Goal: Use online tool/utility: Utilize a website feature to perform a specific function

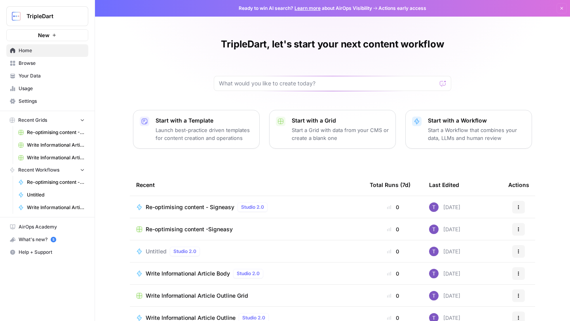
click at [55, 66] on span "Browse" at bounding box center [52, 63] width 66 height 7
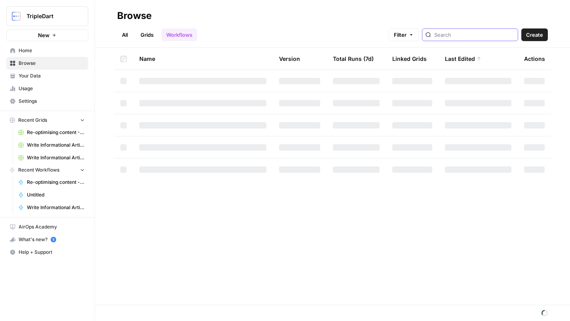
click at [465, 35] on input "search" at bounding box center [474, 35] width 80 height 8
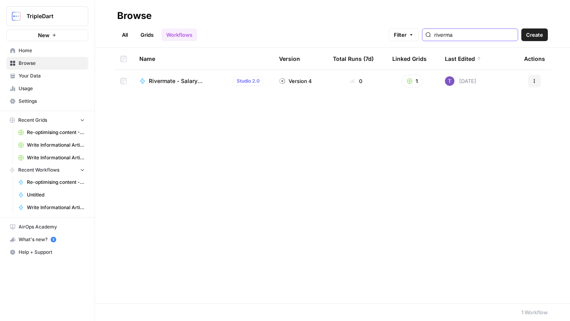
type input "riverma"
click at [190, 83] on span "Rivermate - Salary benchmarking" at bounding box center [189, 81] width 81 height 8
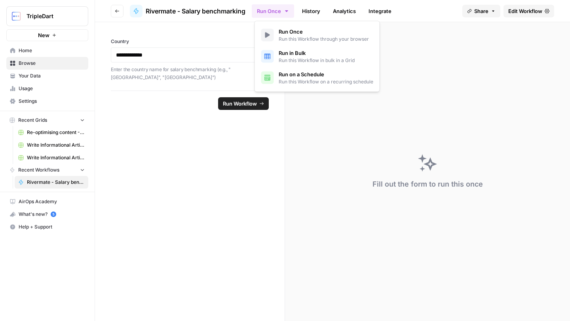
click at [269, 15] on button "Run Once" at bounding box center [273, 10] width 42 height 13
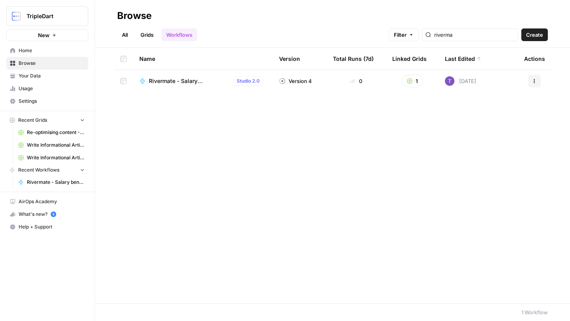
click at [413, 78] on button "1" at bounding box center [411, 81] width 21 height 13
click at [415, 108] on div "Rivermate - Salary benchmarking Grid" at bounding box center [445, 110] width 75 height 8
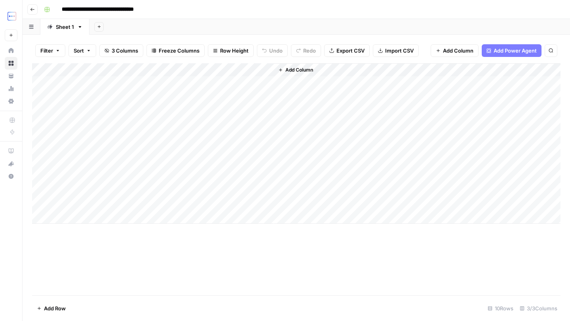
drag, startPoint x: 101, startPoint y: 80, endPoint x: 94, endPoint y: 202, distance: 122.8
click at [94, 202] on div "Add Column" at bounding box center [296, 143] width 528 height 161
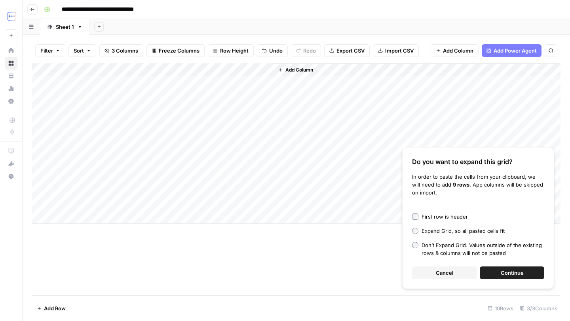
click at [497, 277] on button "Continue" at bounding box center [511, 273] width 64 height 13
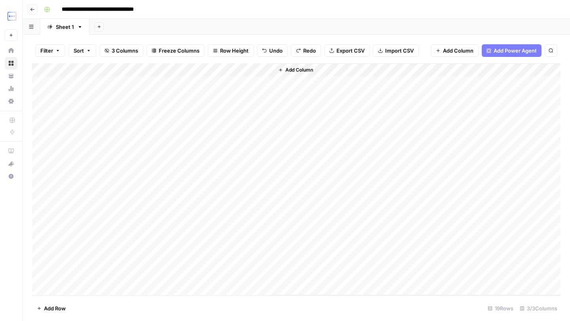
click at [376, 227] on div "Add Column" at bounding box center [417, 179] width 286 height 232
click at [339, 189] on div "Add Column" at bounding box center [417, 179] width 286 height 232
click at [215, 220] on div "Add Column" at bounding box center [296, 179] width 528 height 232
click at [104, 81] on div "Add Column" at bounding box center [296, 179] width 528 height 232
click at [341, 156] on div "Add Column" at bounding box center [417, 179] width 286 height 232
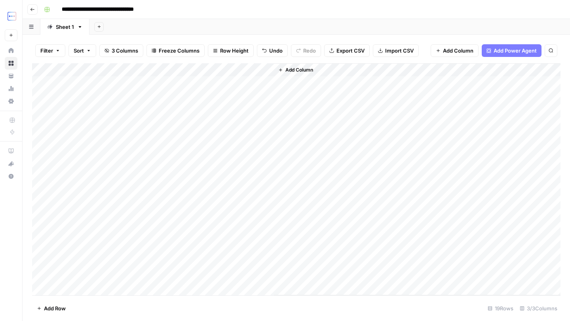
click at [107, 93] on div "Add Column" at bounding box center [296, 179] width 528 height 232
click at [105, 82] on div "Add Column" at bounding box center [296, 179] width 528 height 232
drag, startPoint x: 184, startPoint y: 219, endPoint x: 176, endPoint y: 320, distance: 101.2
click at [176, 320] on div "Filter Sort 3 Columns Freeze Columns Row Height Undo Redo Export CSV Import CSV…" at bounding box center [296, 178] width 547 height 286
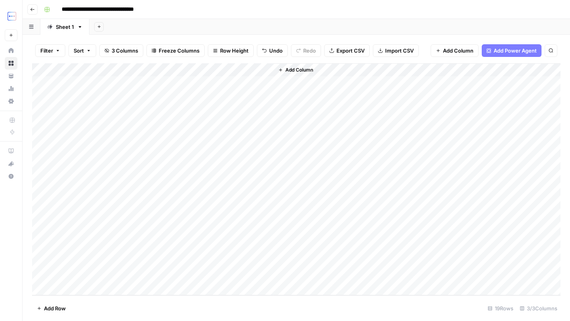
scroll to position [0, 0]
click at [197, 68] on div "Add Column" at bounding box center [296, 179] width 528 height 232
click at [206, 89] on span "All Rows" at bounding box center [224, 88] width 50 height 8
